Goal: Task Accomplishment & Management: Manage account settings

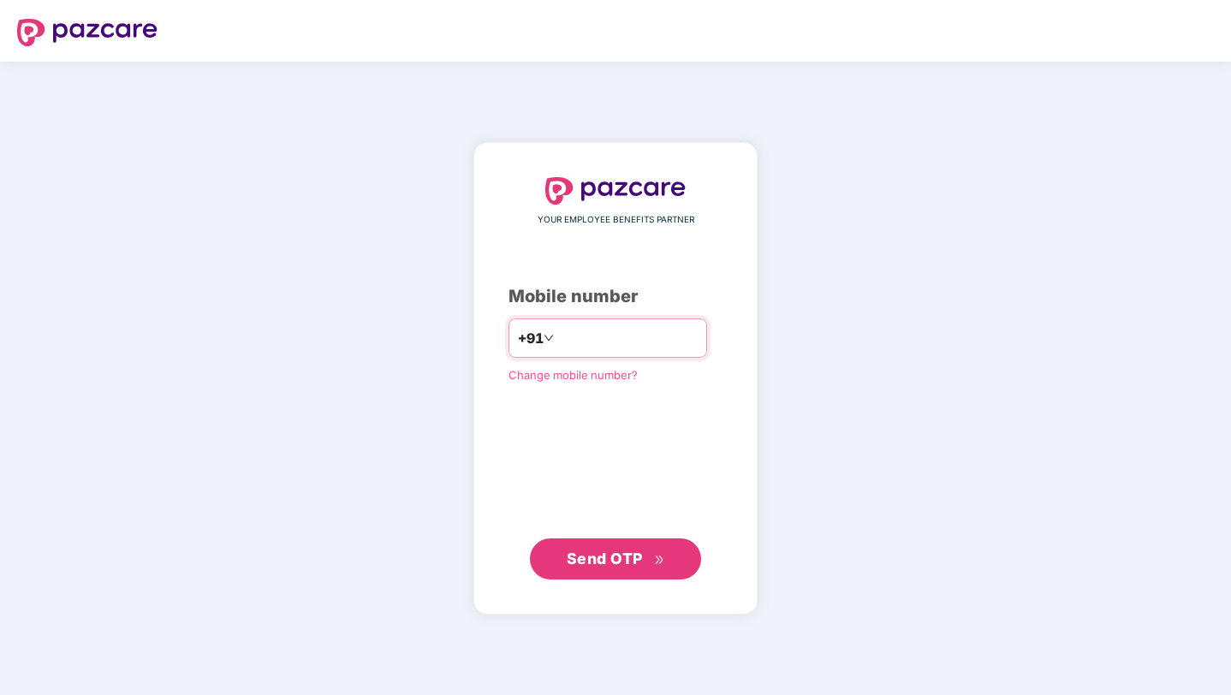
type input "*"
type input "**********"
click at [622, 550] on span "Send OTP" at bounding box center [605, 559] width 76 height 18
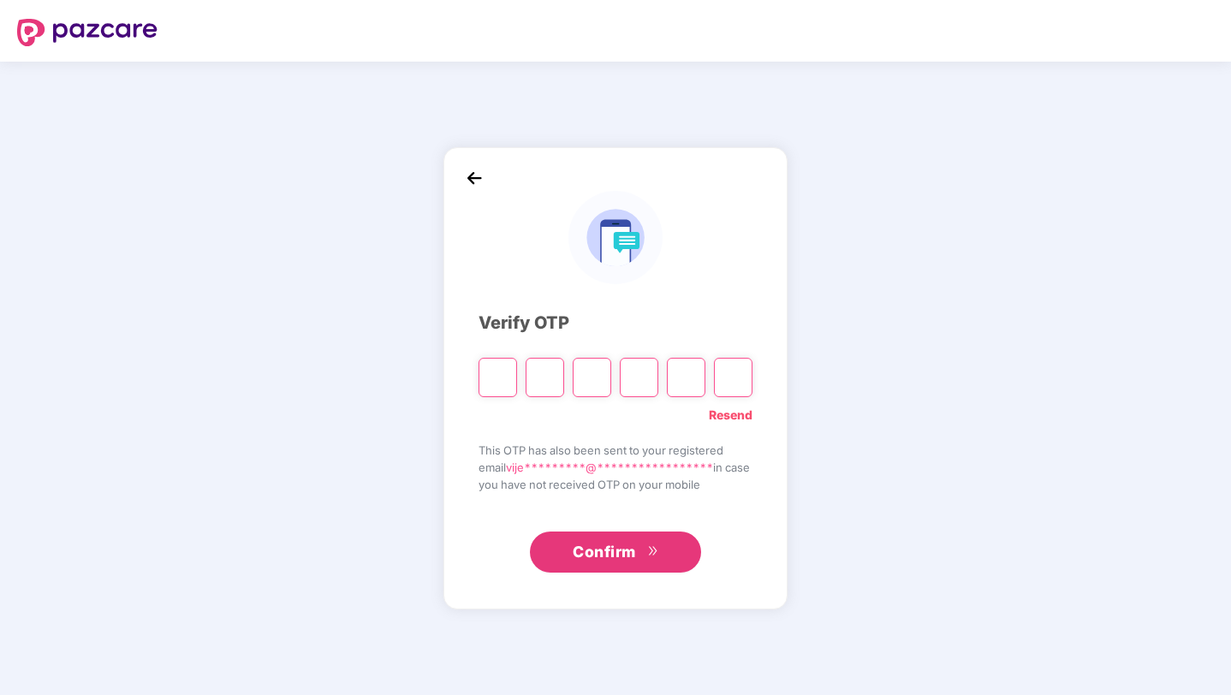
type input "*"
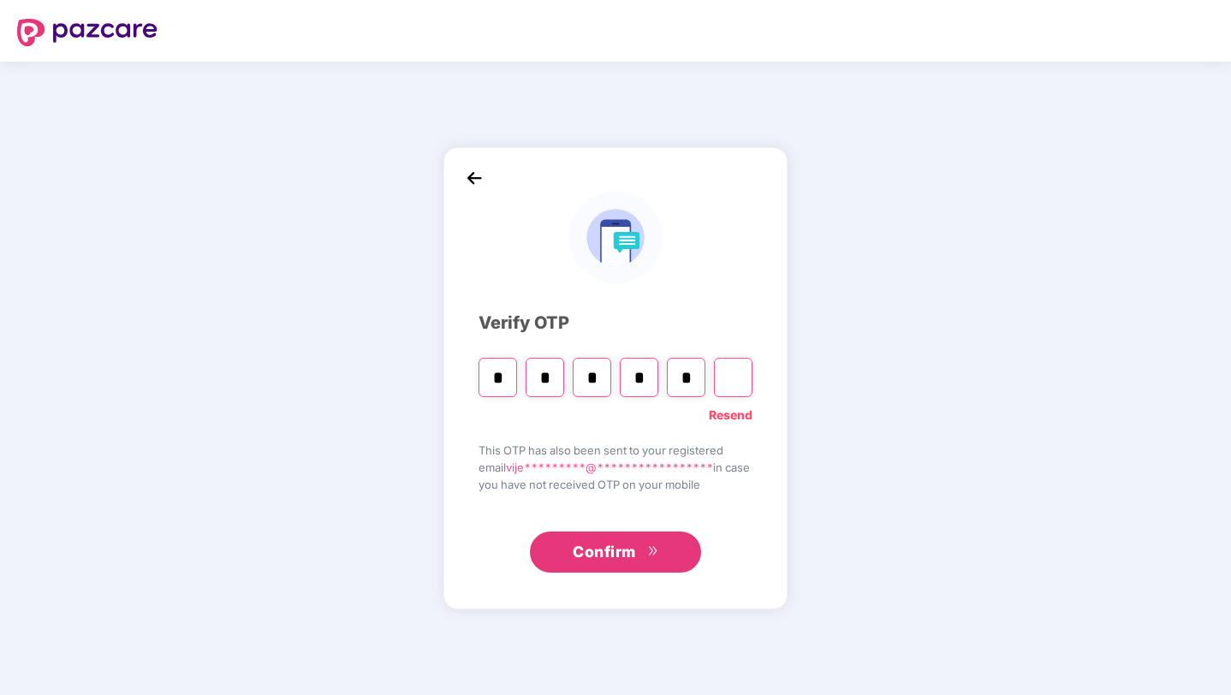
type input "*"
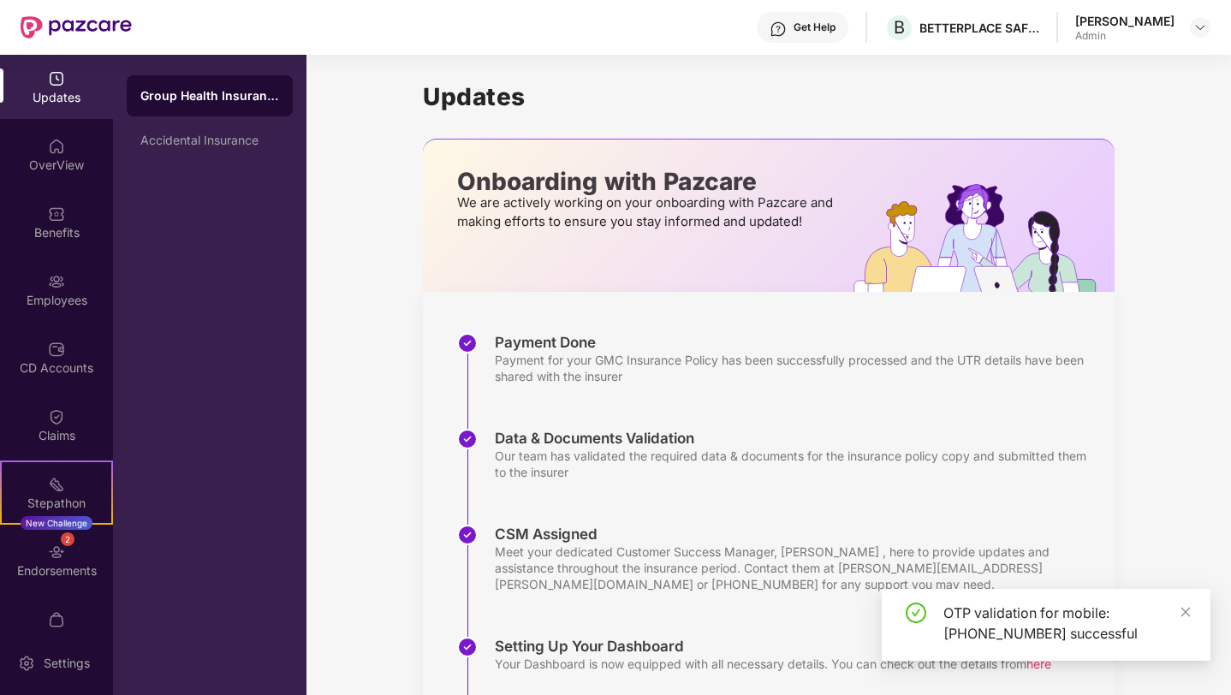
scroll to position [215, 0]
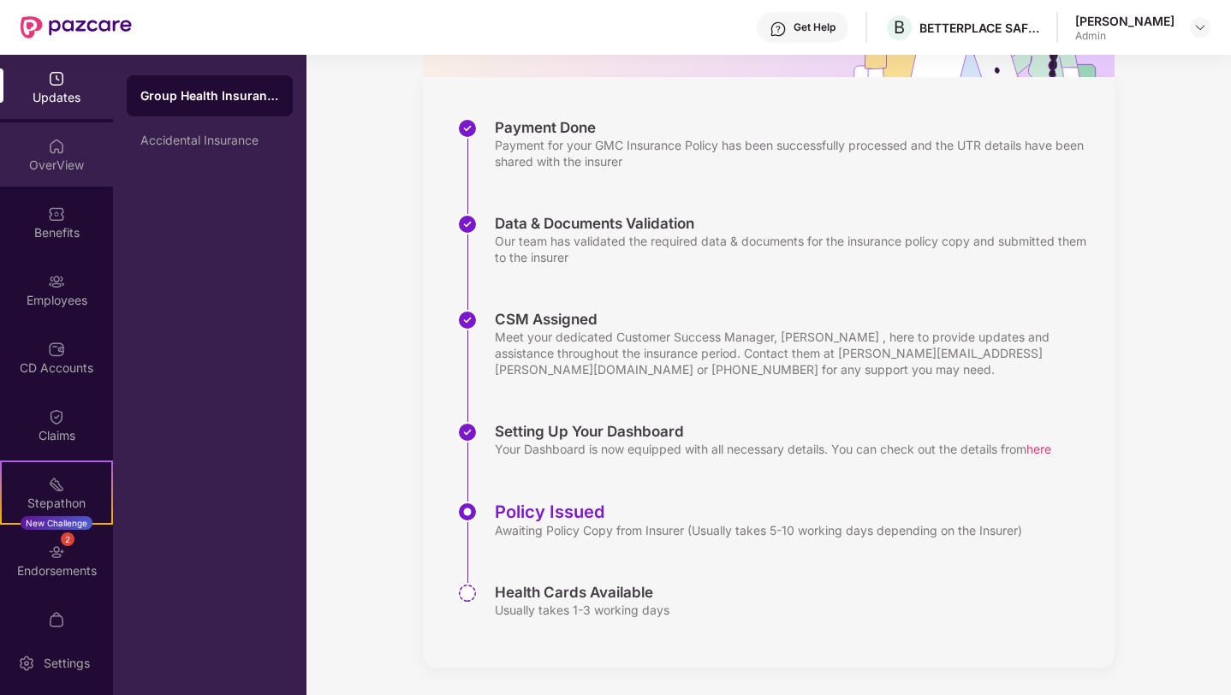
click at [62, 151] on div "OverView" at bounding box center [56, 154] width 113 height 64
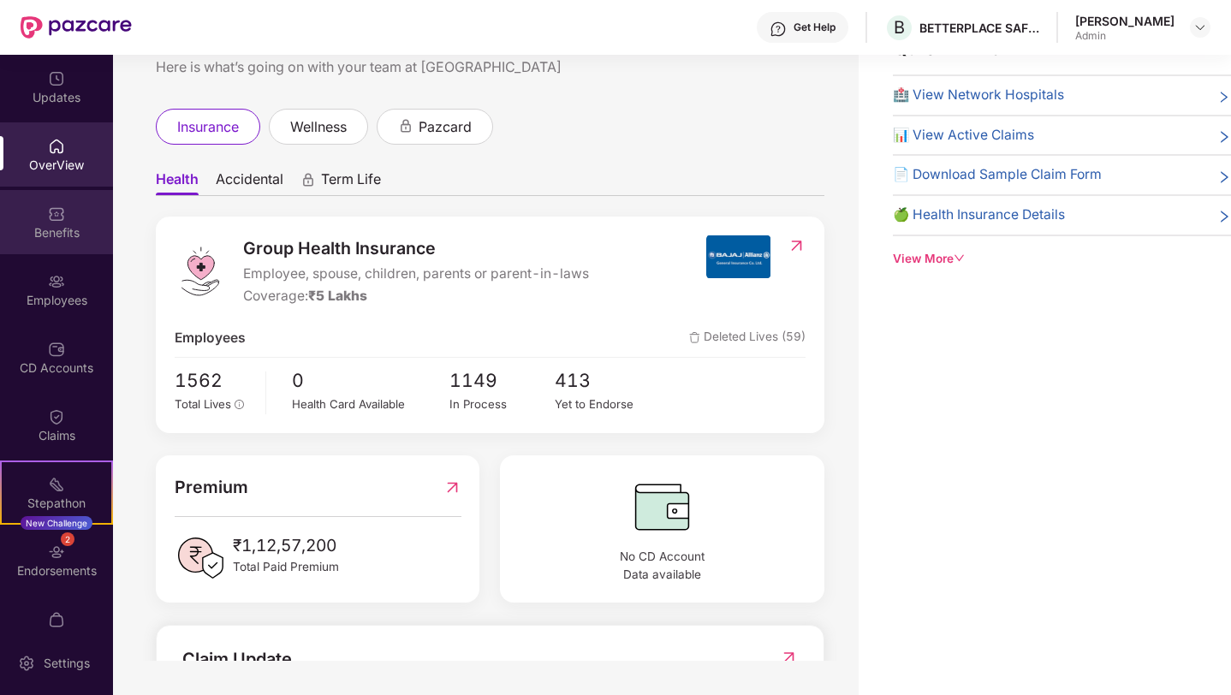
click at [31, 231] on div "Benefits" at bounding box center [56, 232] width 113 height 17
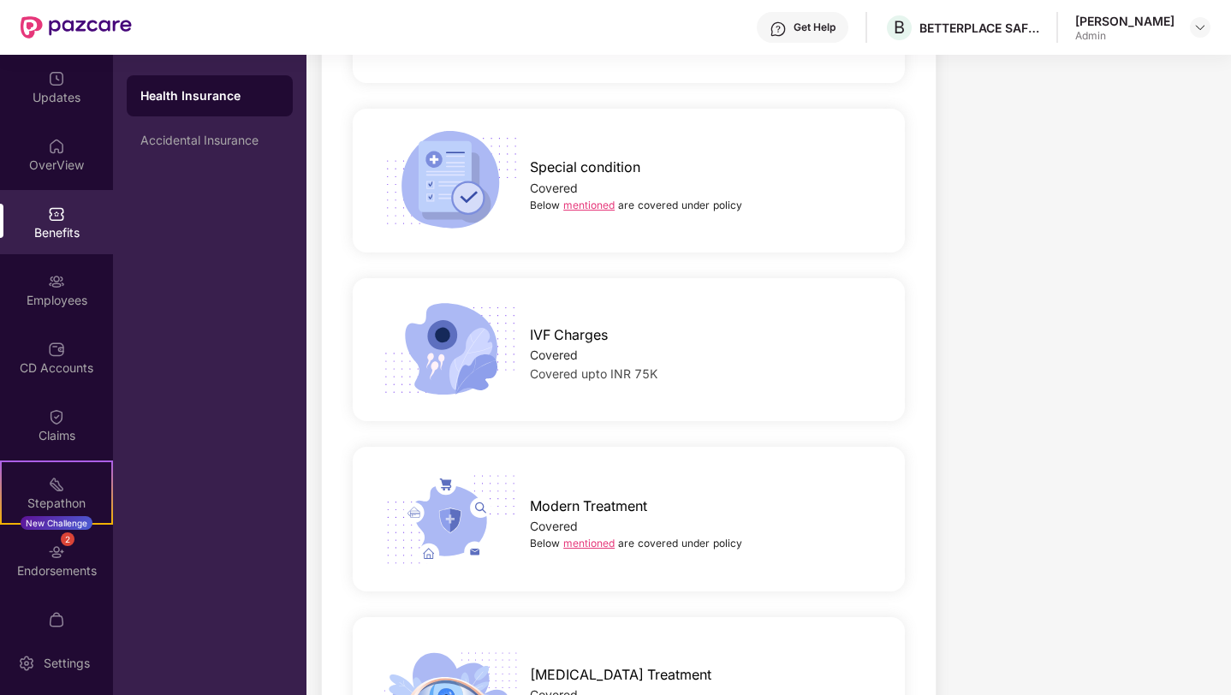
scroll to position [2882, 0]
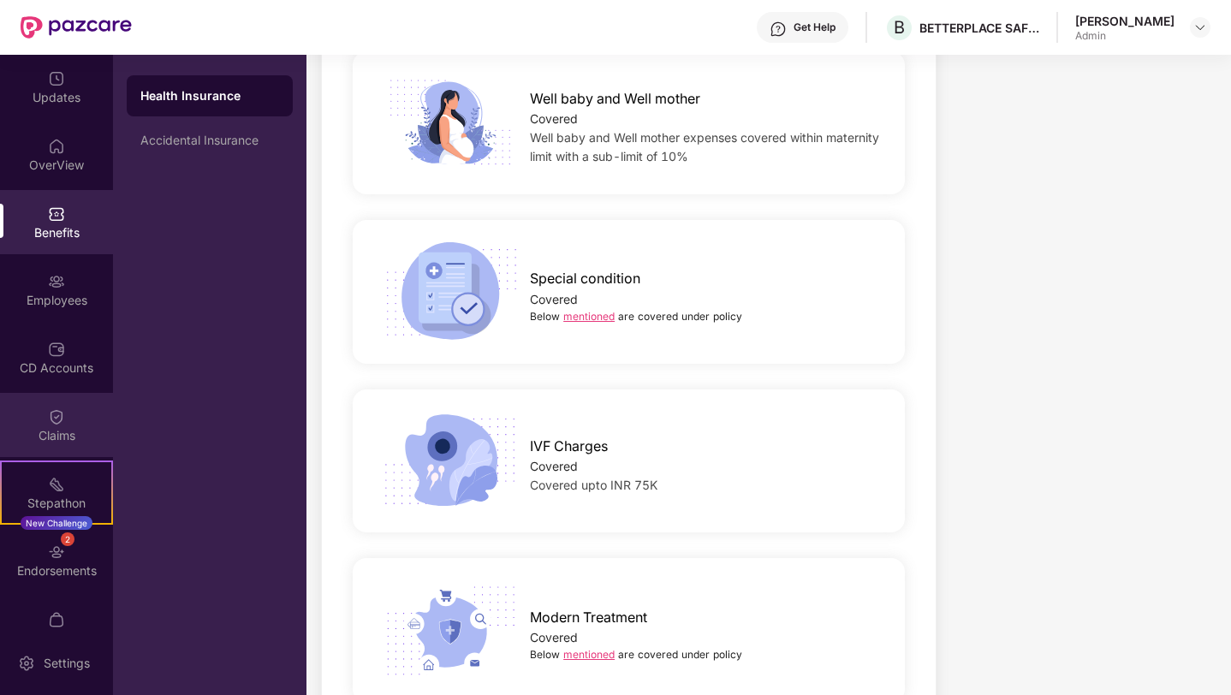
click at [58, 437] on div "Claims" at bounding box center [56, 435] width 113 height 17
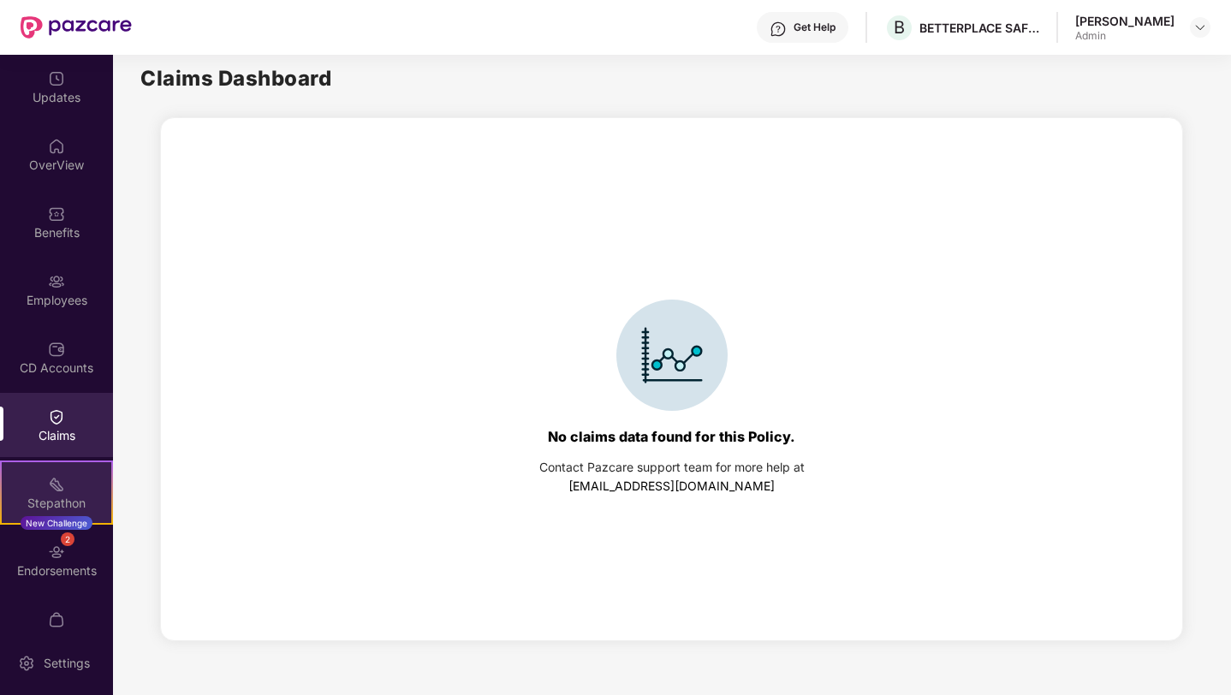
click at [66, 520] on div "New Challenge" at bounding box center [57, 523] width 72 height 14
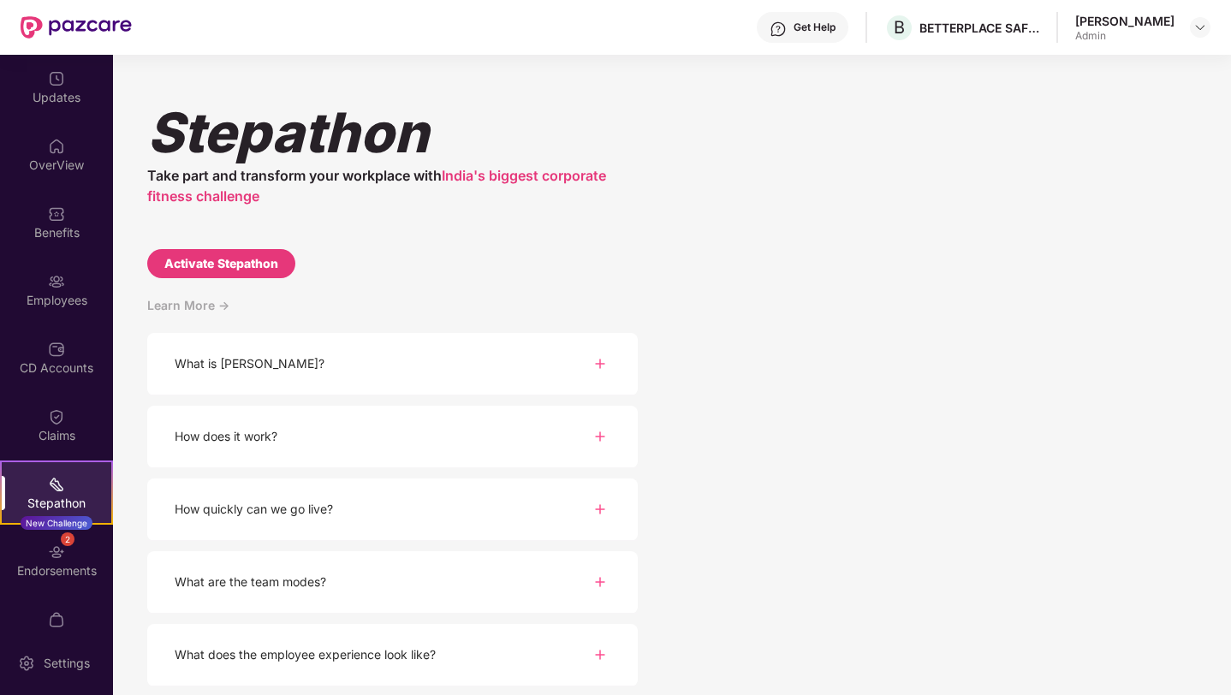
scroll to position [2, 0]
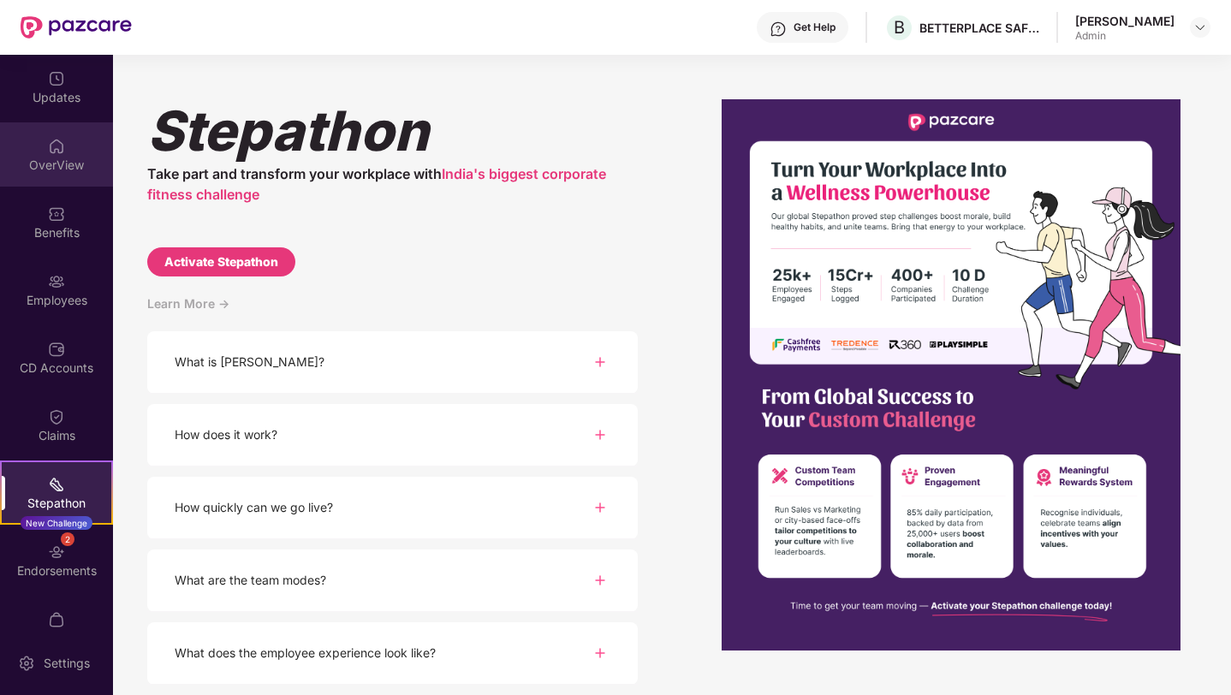
click at [51, 168] on div "OverView" at bounding box center [56, 165] width 113 height 17
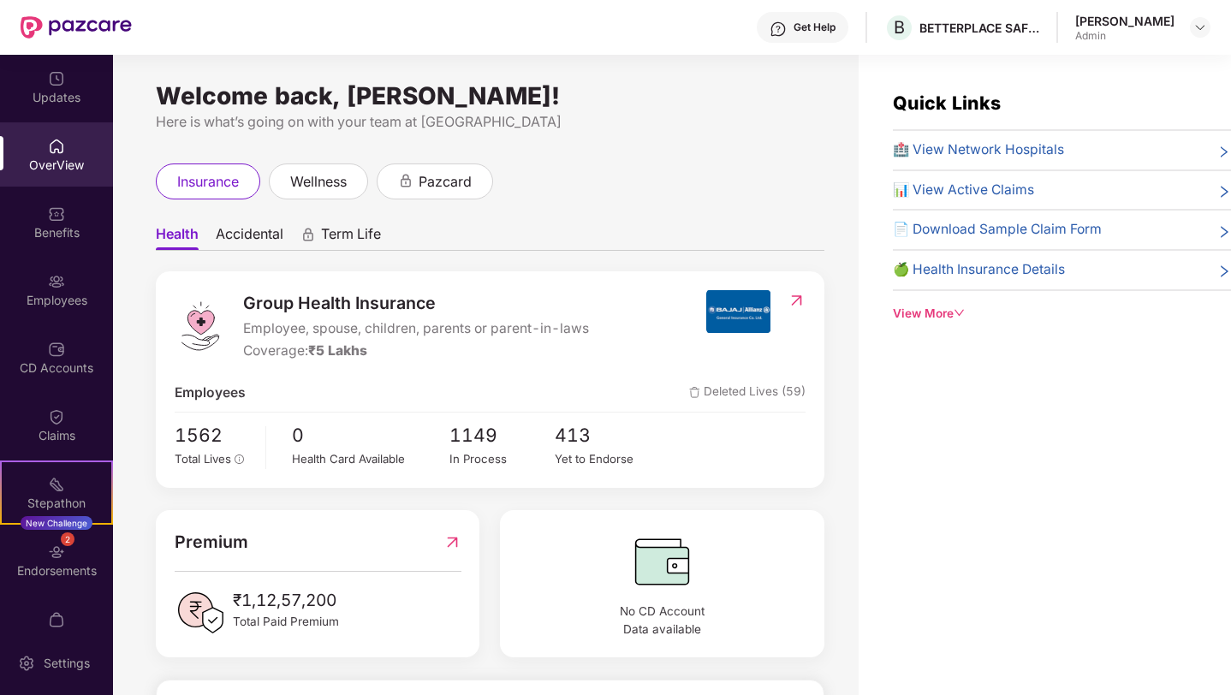
click at [769, 385] on span "Deleted Lives (59)" at bounding box center [747, 393] width 116 height 21
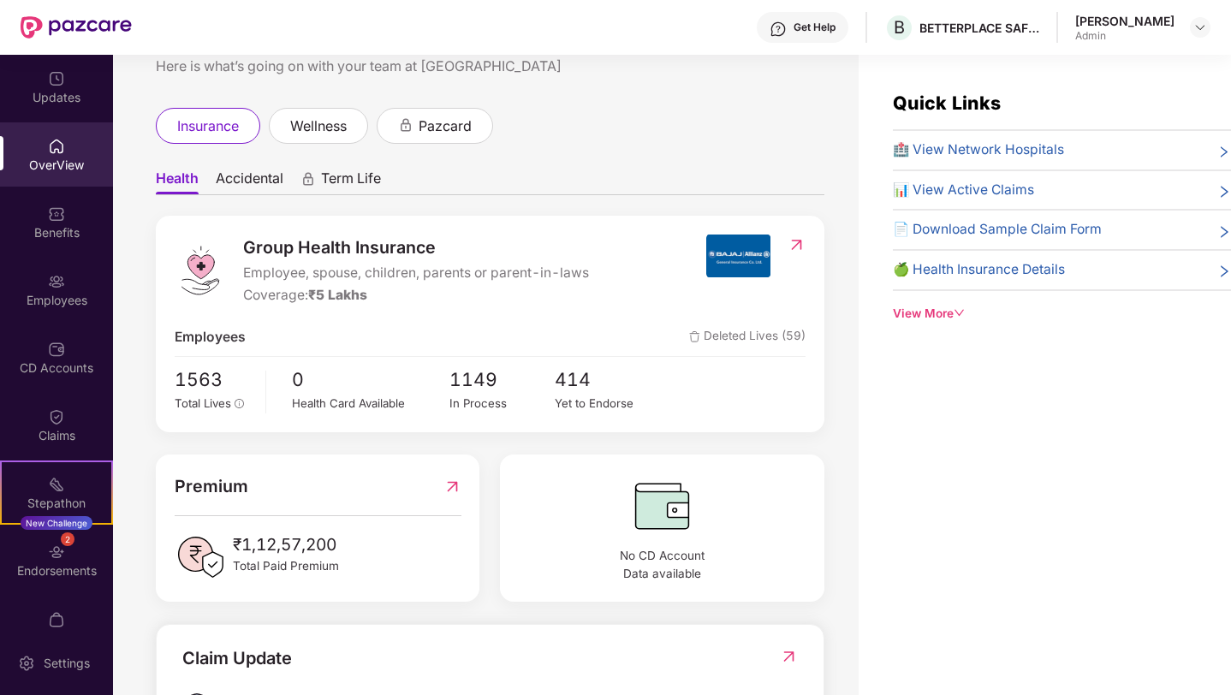
scroll to position [56, 0]
click at [55, 295] on div "Employees" at bounding box center [56, 300] width 113 height 17
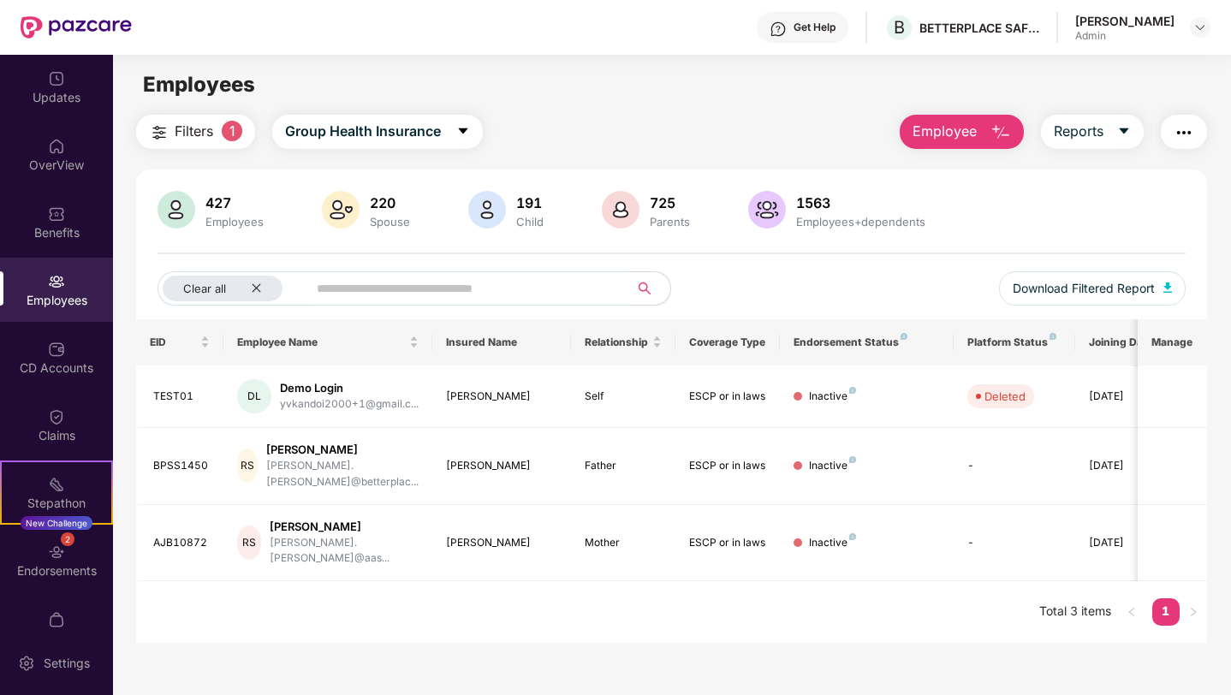
click at [427, 296] on input "text" at bounding box center [461, 289] width 288 height 26
click at [260, 284] on icon "close" at bounding box center [256, 287] width 11 height 11
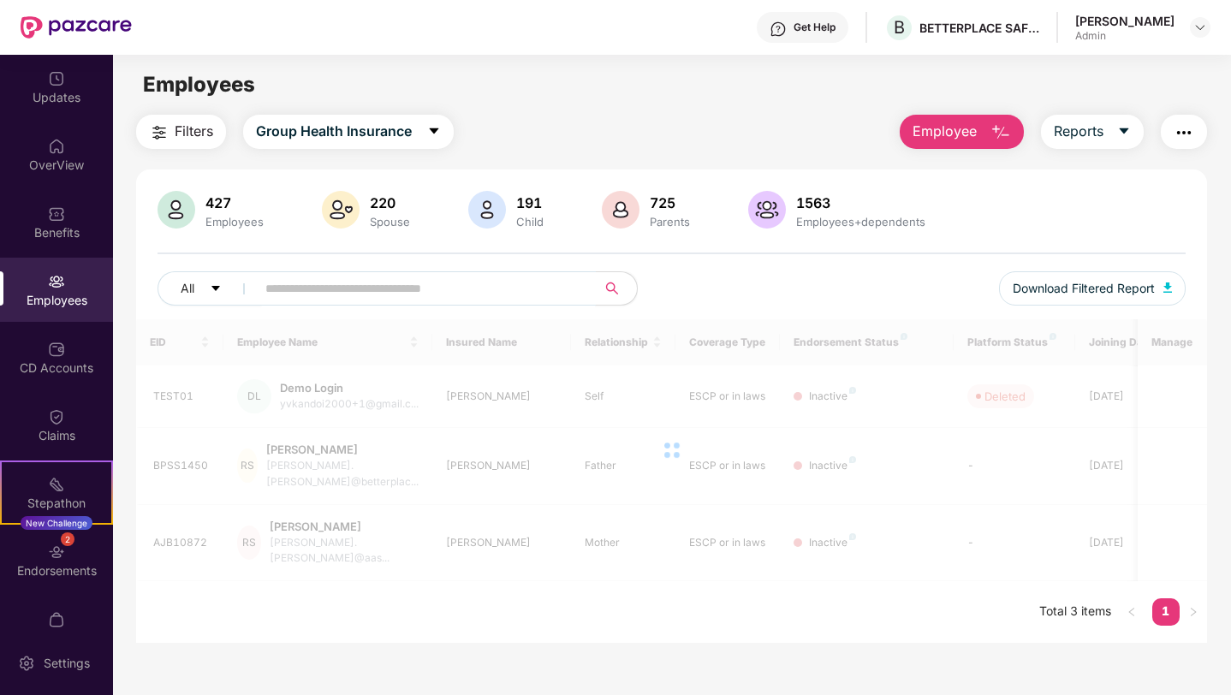
click at [312, 287] on input "text" at bounding box center [418, 289] width 307 height 26
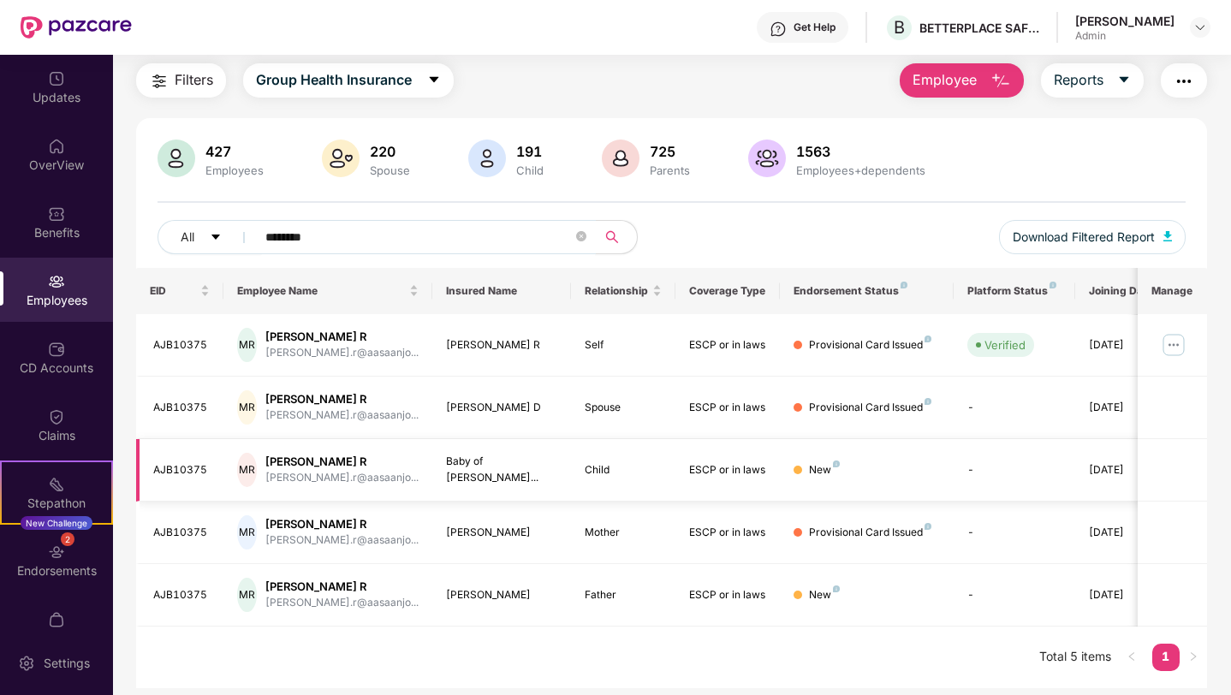
scroll to position [0, 43]
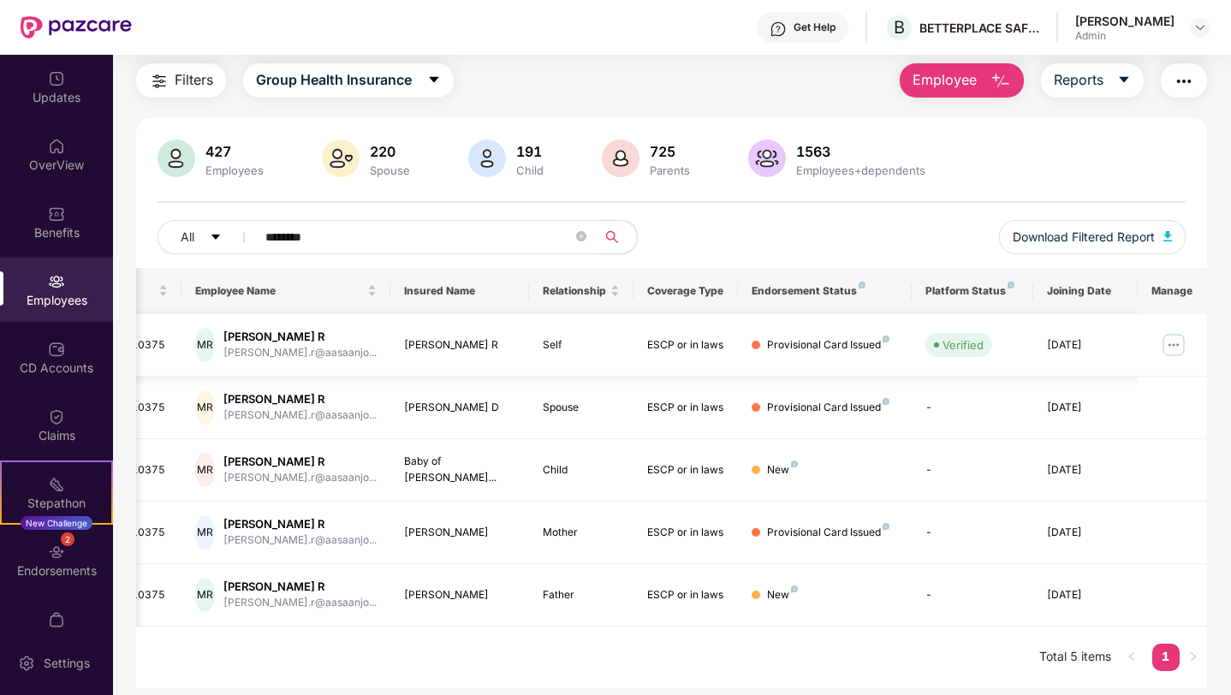
type input "********"
click at [1172, 340] on img at bounding box center [1173, 344] width 27 height 27
click at [886, 472] on div "New" at bounding box center [825, 470] width 146 height 16
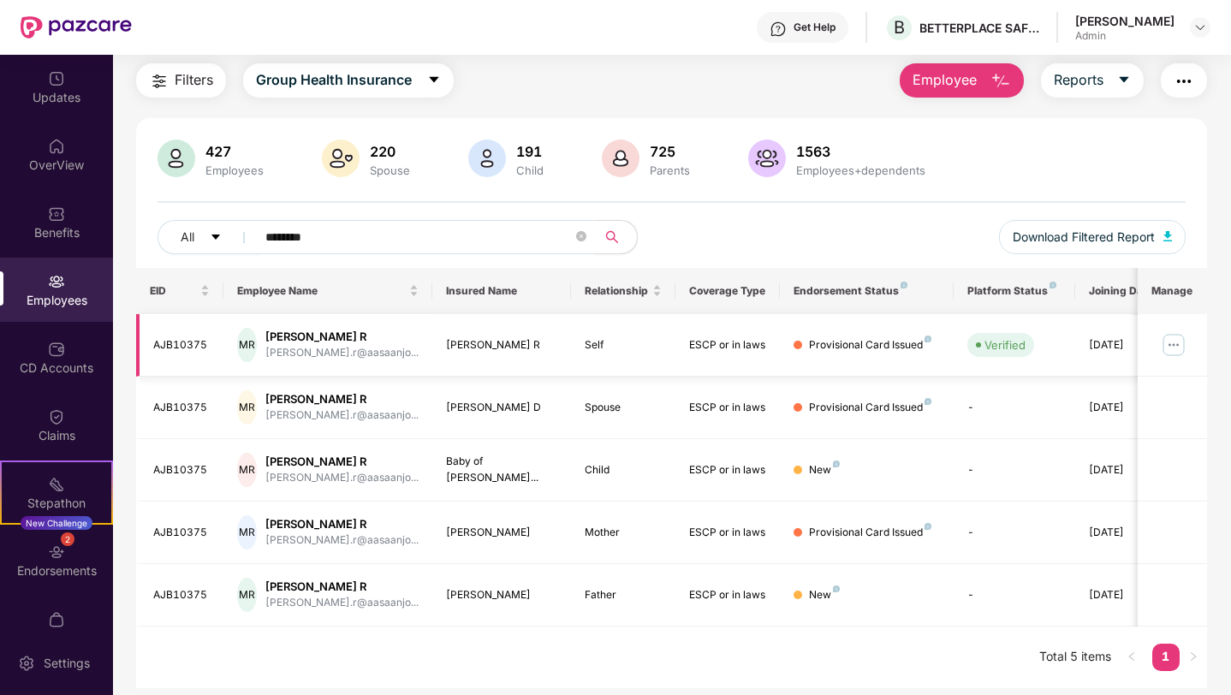
click at [1178, 362] on td at bounding box center [1172, 345] width 69 height 62
click at [1169, 348] on img at bounding box center [1173, 344] width 27 height 27
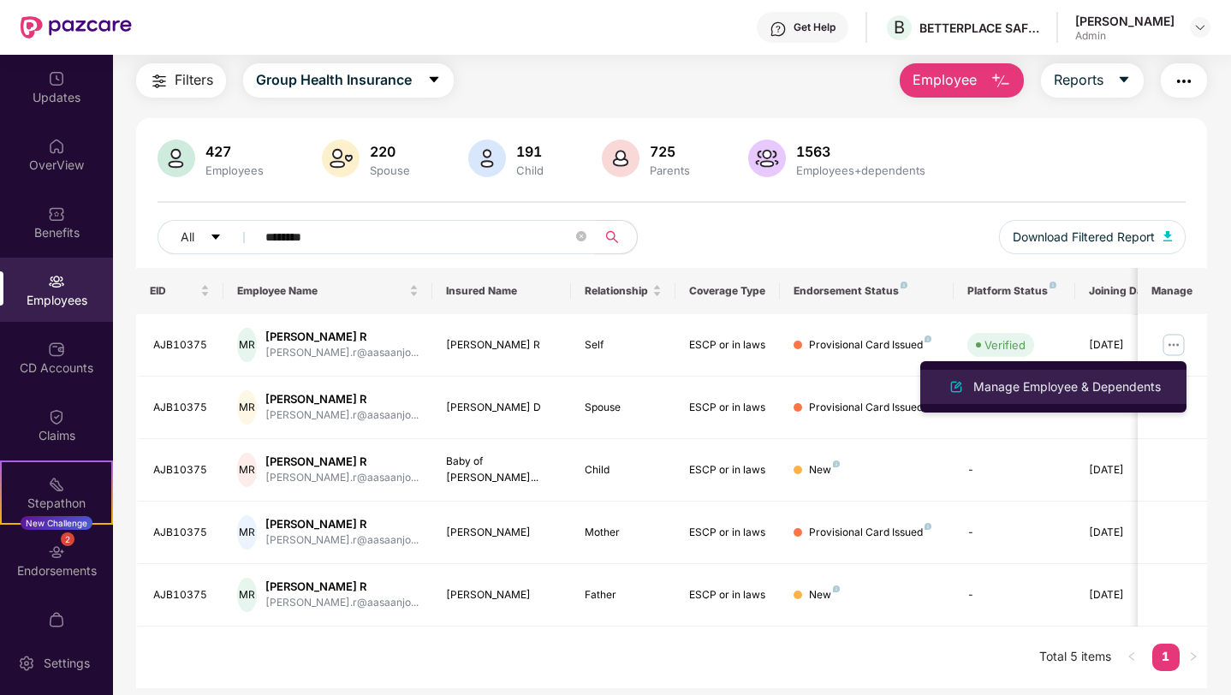
click at [1099, 397] on li "Manage Employee & Dependents" at bounding box center [1053, 387] width 266 height 34
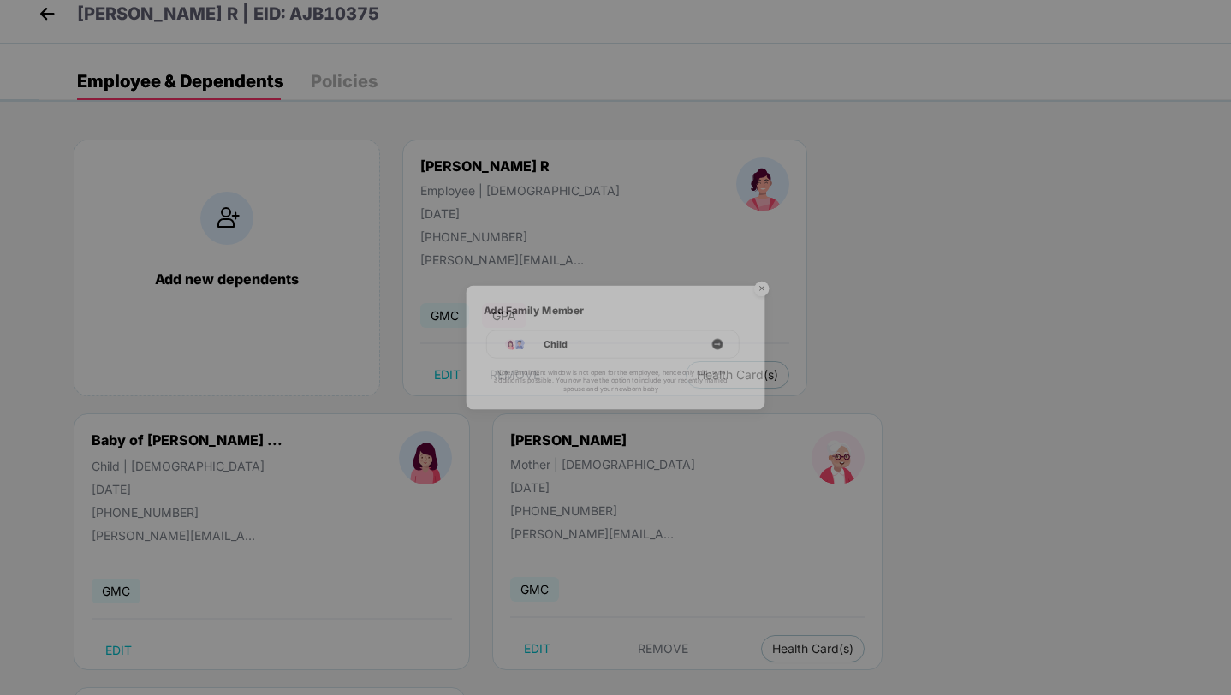
scroll to position [21, 0]
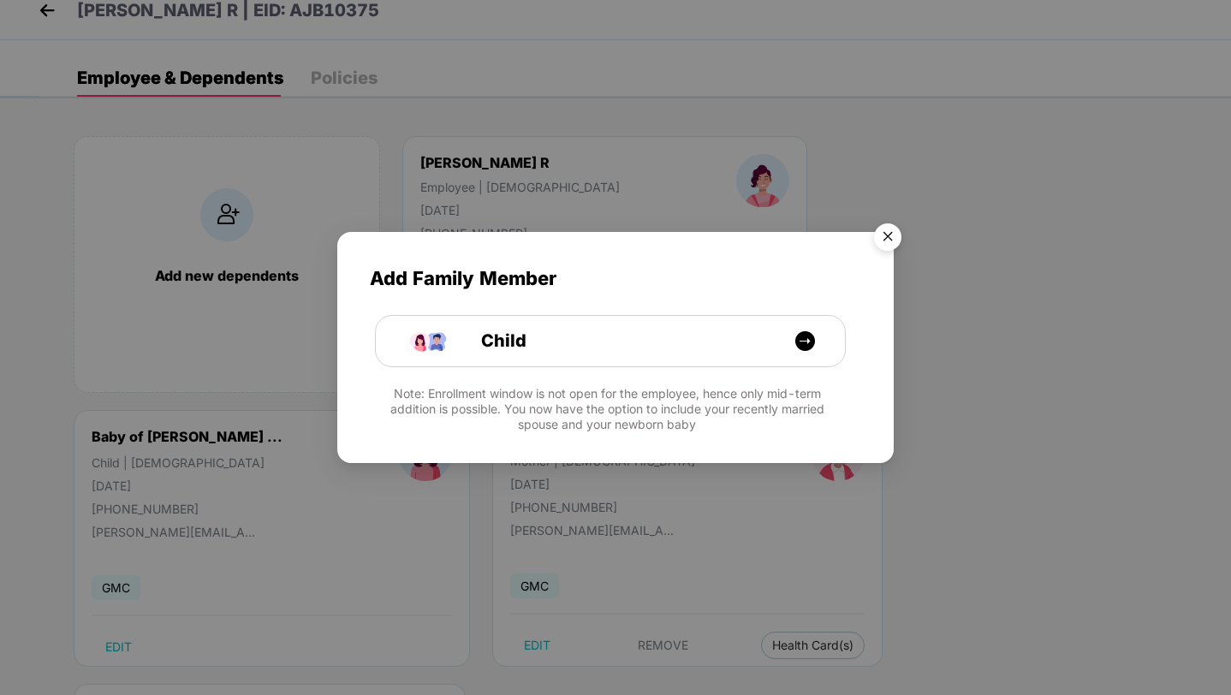
click at [890, 256] on img "Close" at bounding box center [888, 240] width 48 height 48
